Goal: Task Accomplishment & Management: Use online tool/utility

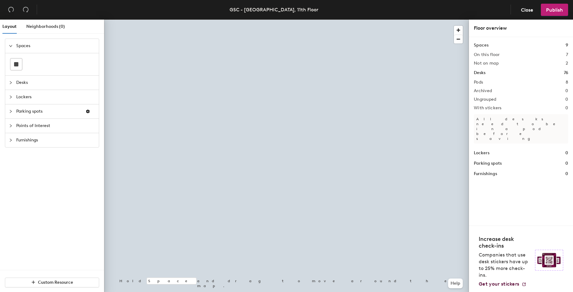
click at [37, 139] on span "Furnishings" at bounding box center [55, 140] width 79 height 14
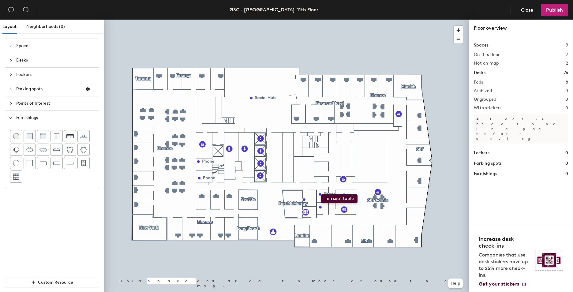
click at [363, 180] on div "Layout Neighborhoods (0) Spaces Desks Lockers Parking spots Points of Interest …" at bounding box center [286, 157] width 573 height 275
click at [14, 10] on icon "undo" at bounding box center [11, 9] width 6 height 6
click at [565, 9] on button "Publish" at bounding box center [554, 10] width 27 height 12
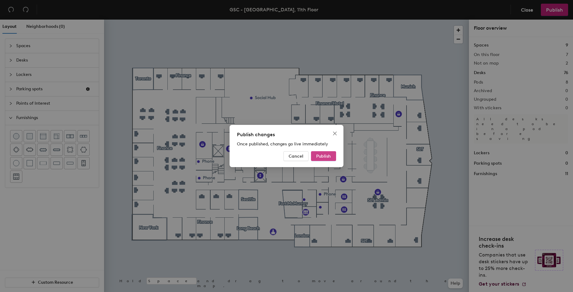
click at [317, 158] on span "Publish" at bounding box center [323, 156] width 15 height 5
